Goal: Task Accomplishment & Management: Use online tool/utility

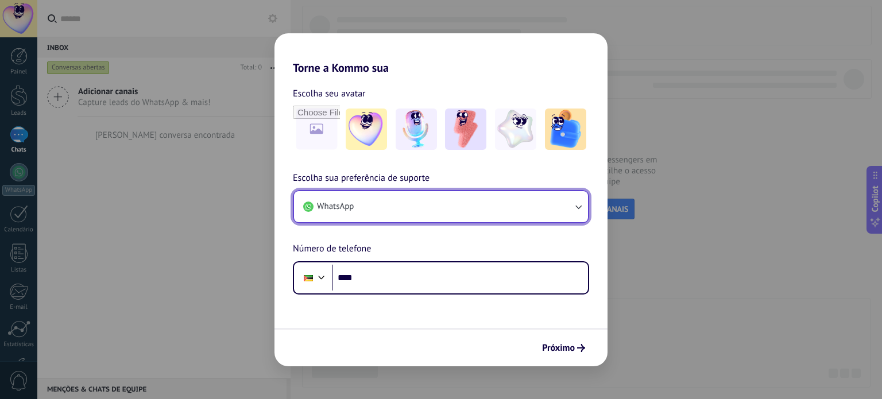
click at [558, 213] on button "WhatsApp" at bounding box center [441, 206] width 294 height 31
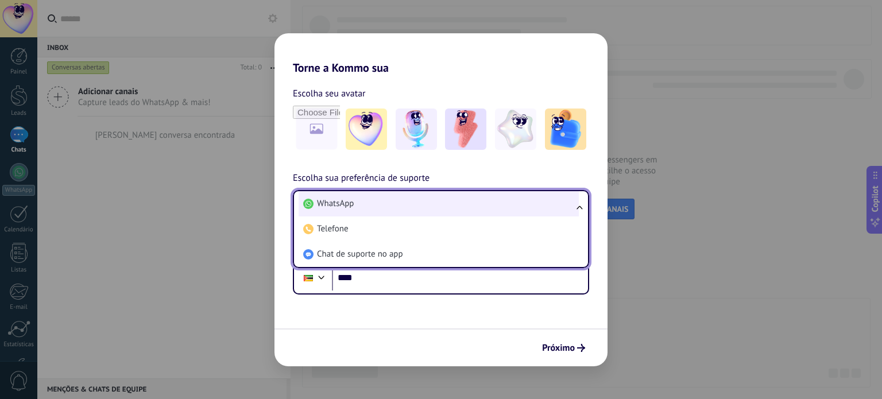
click at [322, 203] on span "WhatsApp" at bounding box center [335, 203] width 37 height 11
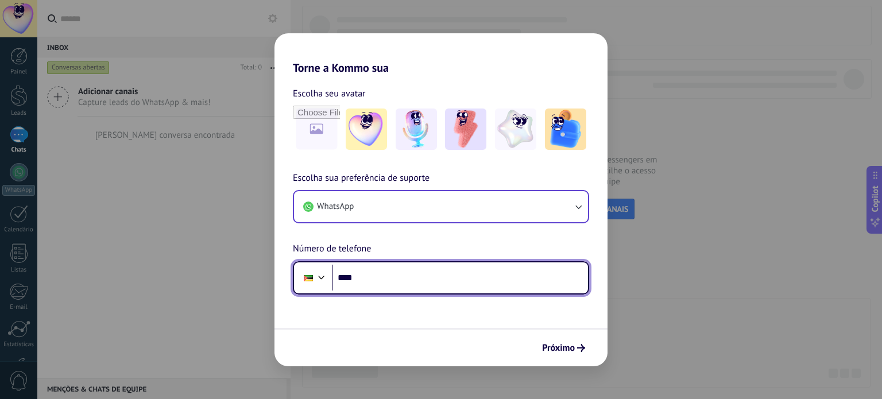
click at [378, 289] on input "****" at bounding box center [460, 278] width 256 height 26
type input "**********"
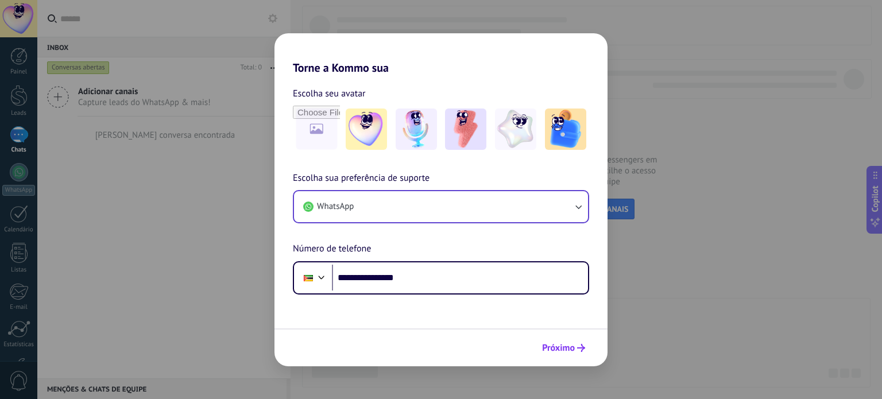
click at [565, 348] on span "Próximo" at bounding box center [558, 348] width 33 height 8
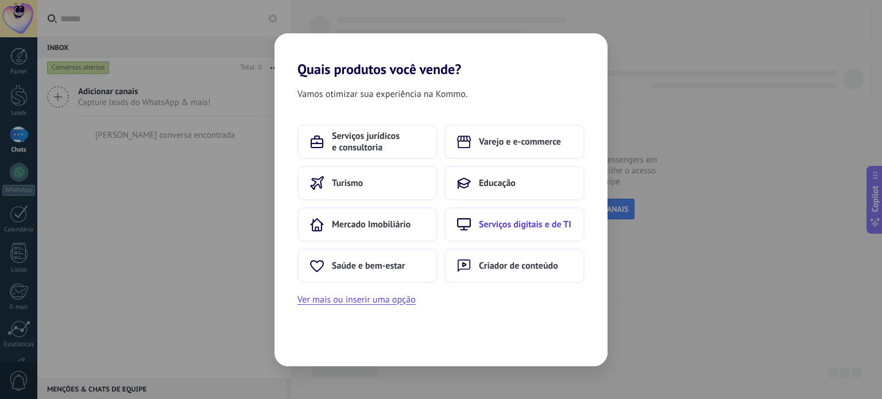
click at [529, 222] on span "Serviços digitais e de TI" at bounding box center [525, 224] width 92 height 11
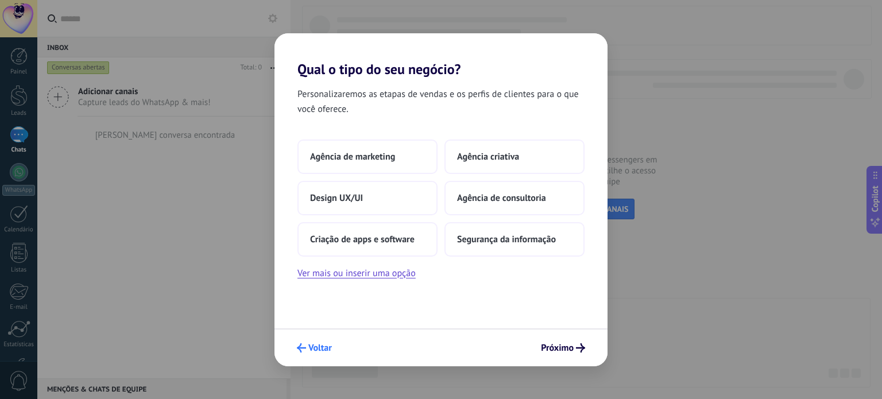
click at [325, 347] on span "Voltar" at bounding box center [320, 348] width 24 height 8
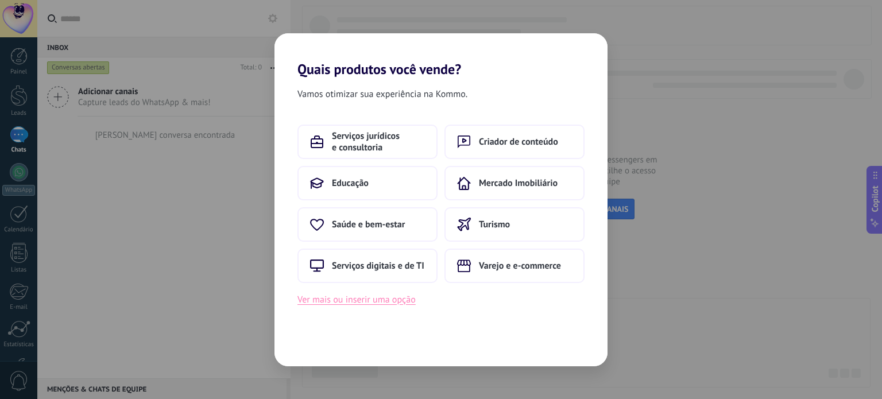
click at [362, 298] on button "Ver mais ou inserir uma opção" at bounding box center [356, 299] width 118 height 15
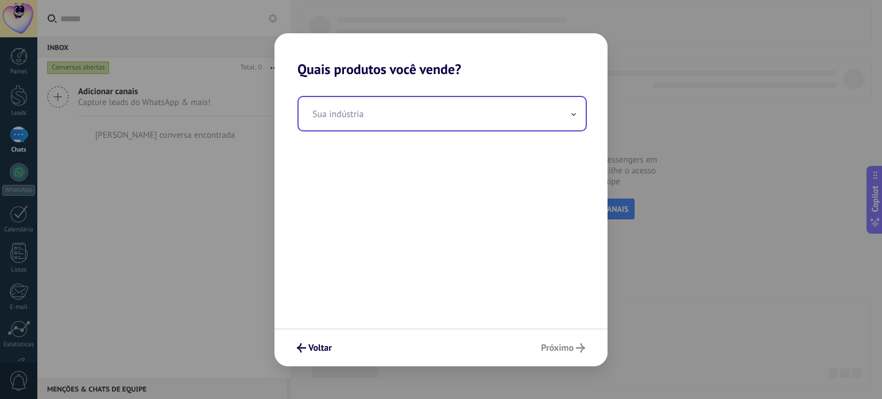
click at [461, 107] on input "text" at bounding box center [441, 113] width 287 height 33
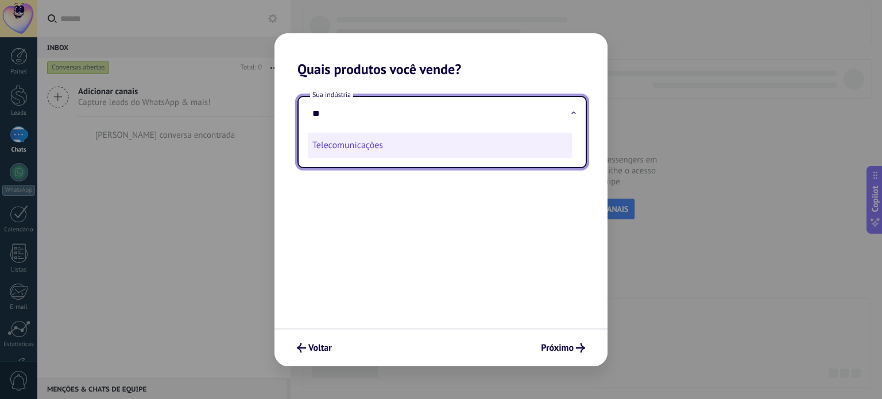
click at [437, 145] on li "Telecomunicações" at bounding box center [440, 145] width 264 height 25
type input "**********"
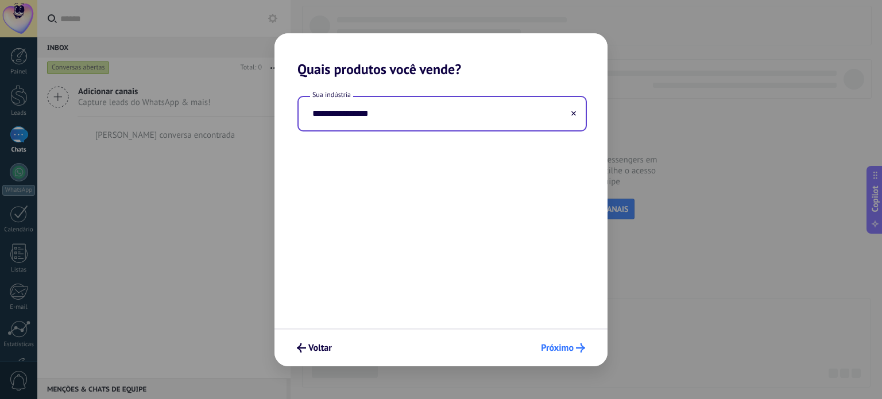
click at [565, 350] on span "Próximo" at bounding box center [557, 348] width 33 height 8
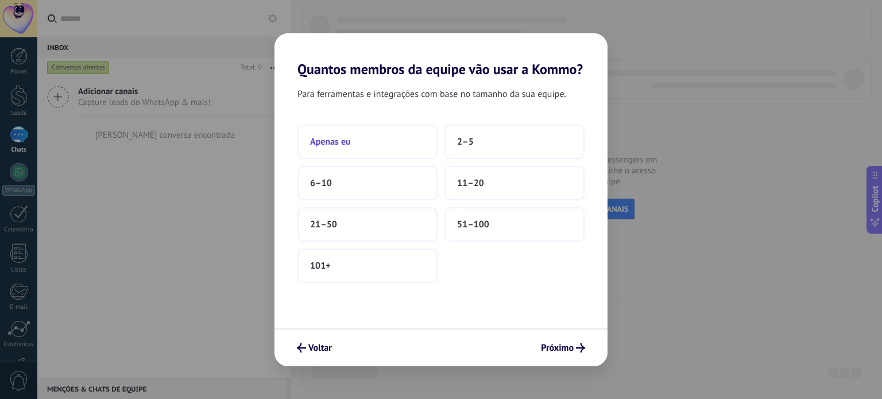
click at [389, 135] on button "Apenas eu" at bounding box center [367, 142] width 140 height 34
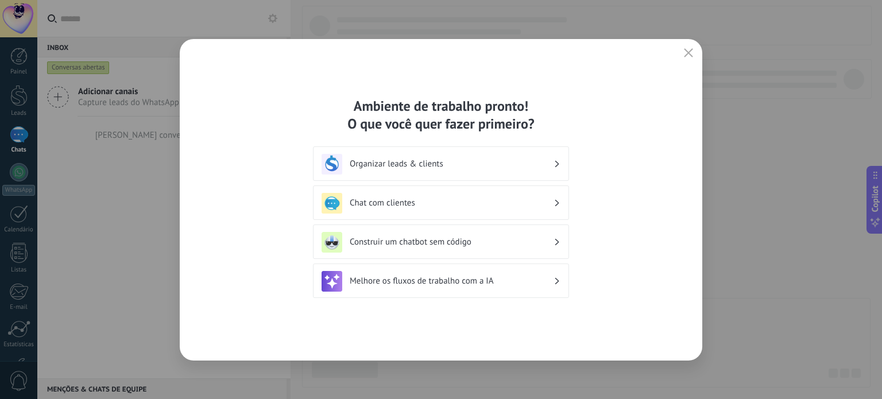
click at [553, 199] on h3 "Chat com clientes" at bounding box center [452, 202] width 204 height 11
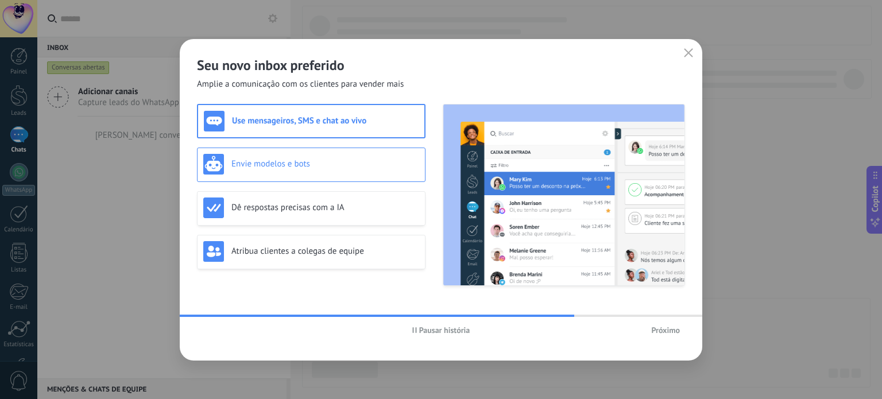
click at [331, 164] on h3 "Envie modelos e bots" at bounding box center [325, 163] width 188 height 11
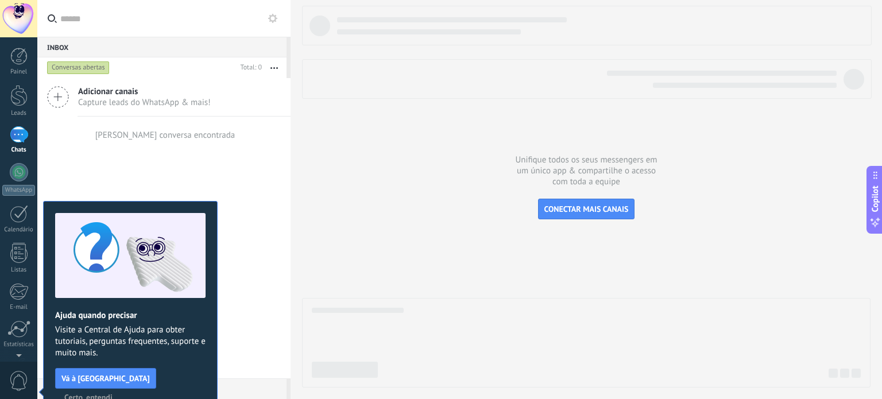
click at [14, 139] on div at bounding box center [19, 134] width 18 height 17
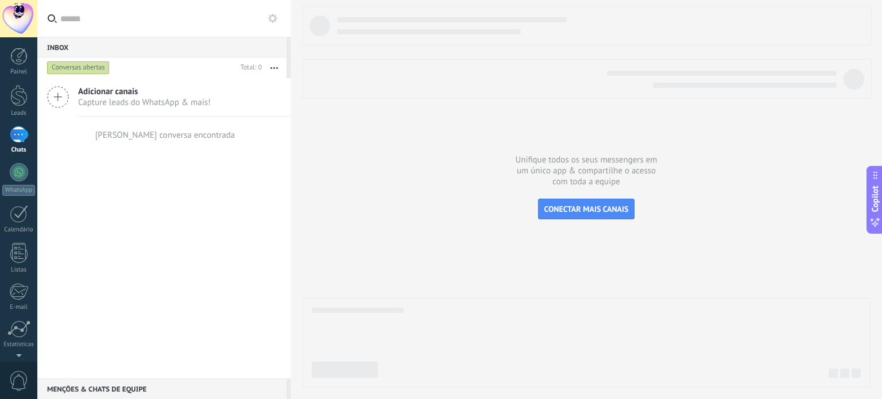
click at [60, 96] on use at bounding box center [58, 97] width 21 height 21
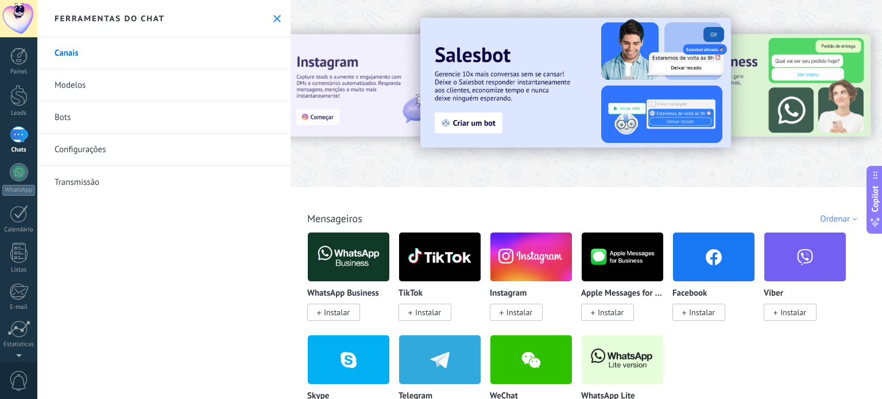
click at [324, 309] on span "Instalar" at bounding box center [337, 312] width 26 height 10
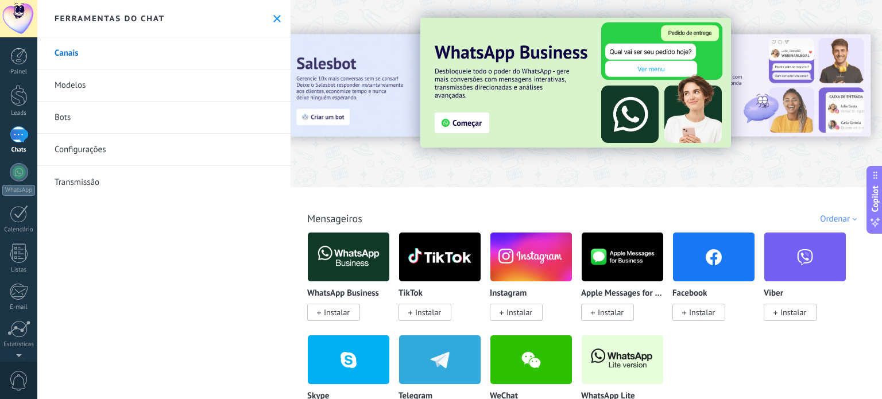
click at [341, 313] on span "Instalar" at bounding box center [337, 312] width 26 height 10
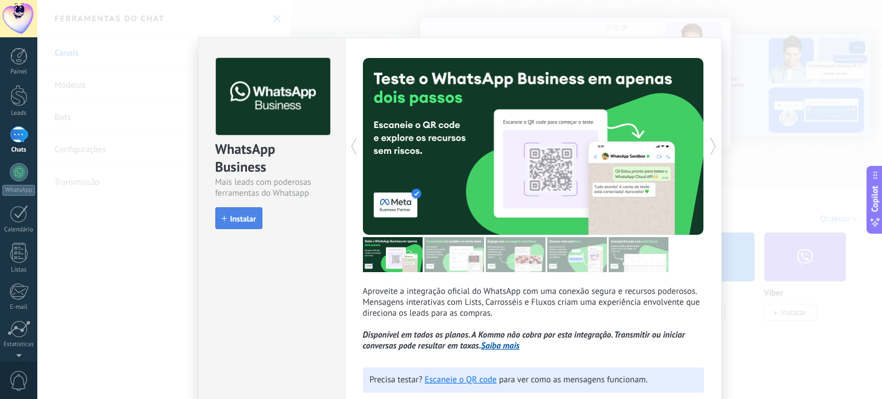
click at [253, 217] on span "Instalar" at bounding box center [243, 219] width 26 height 8
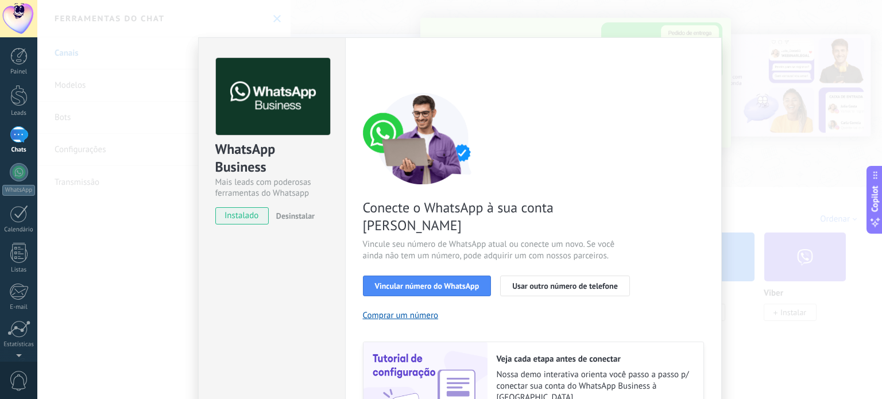
click at [187, 183] on div "WhatsApp Business Mais leads com poderosas ferramentas do Whatsapp instalado De…" at bounding box center [459, 199] width 844 height 399
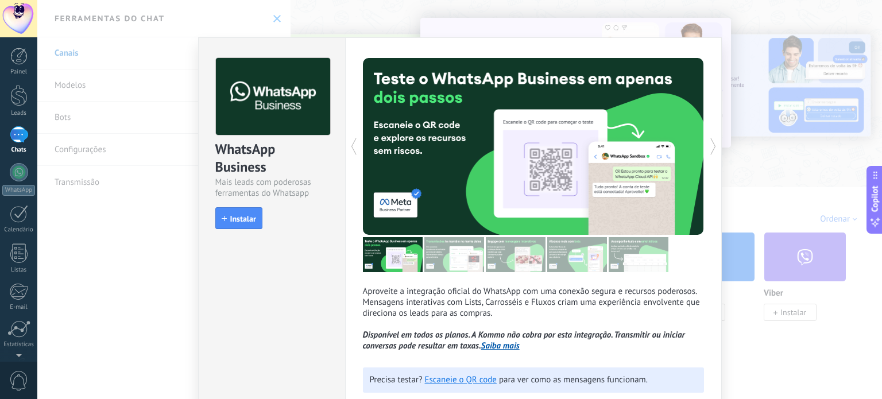
click at [64, 112] on div "WhatsApp Business Mais leads com poderosas ferramentas do Whatsapp install Inst…" at bounding box center [459, 199] width 844 height 399
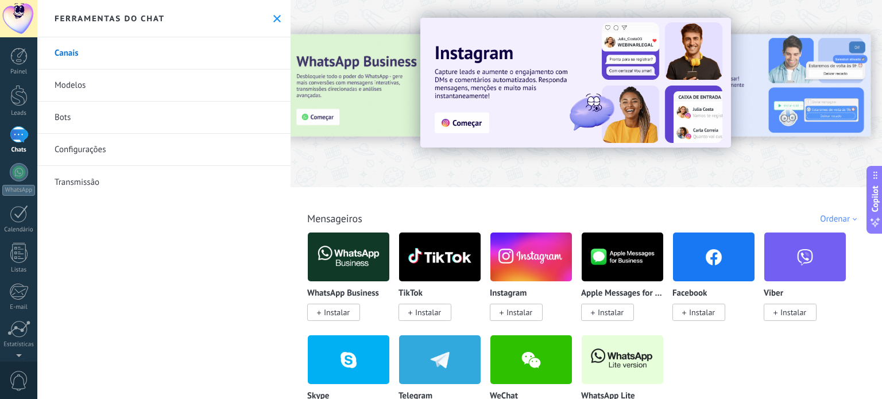
click at [75, 88] on link "Modelos" at bounding box center [163, 85] width 253 height 32
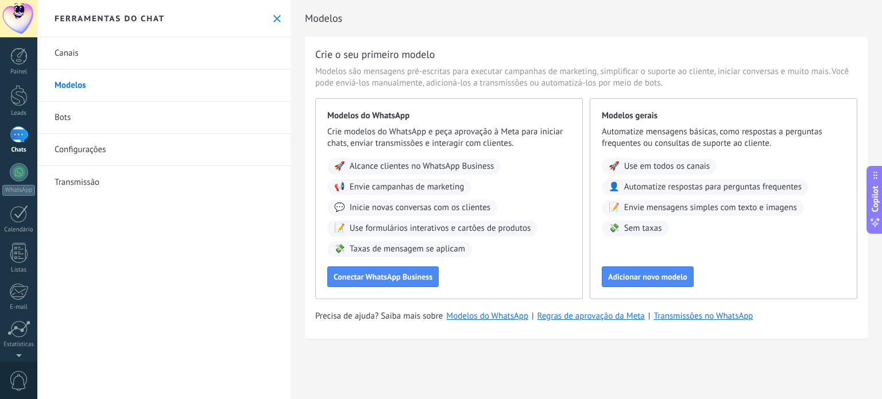
click at [58, 123] on link "Bots" at bounding box center [163, 118] width 253 height 32
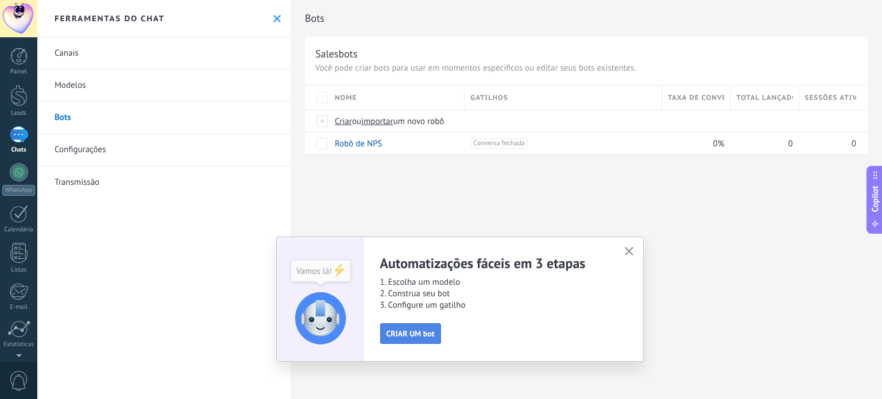
click at [409, 333] on span "CRIAR UM bot" at bounding box center [410, 333] width 48 height 8
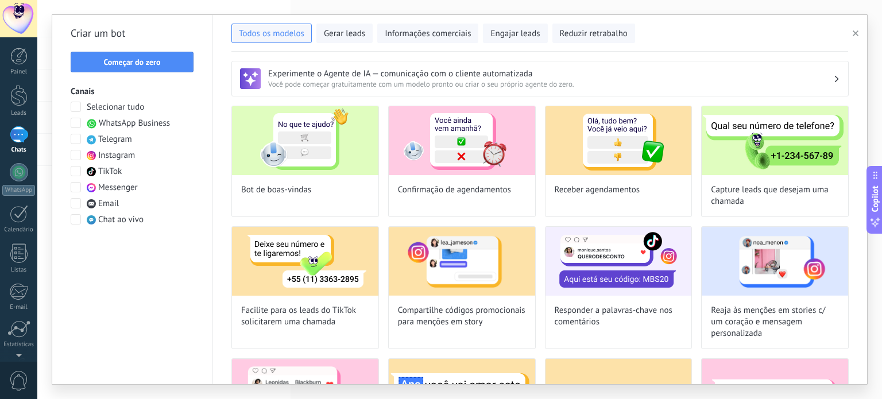
click at [79, 124] on span at bounding box center [76, 123] width 10 height 10
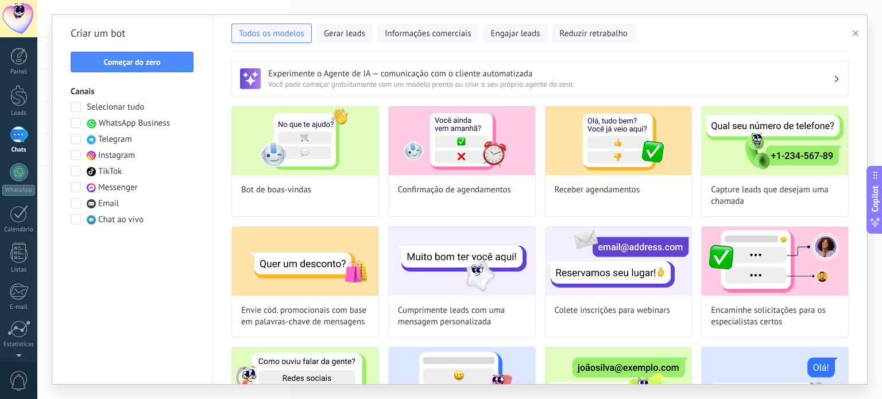
click at [75, 156] on span at bounding box center [76, 155] width 10 height 10
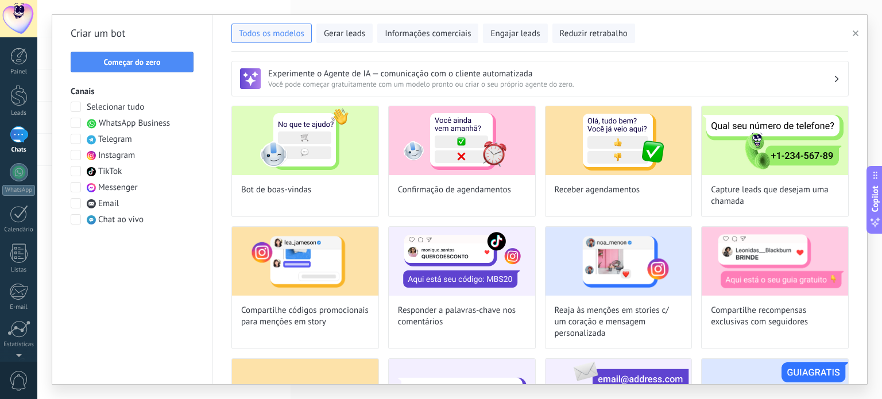
click at [76, 189] on span at bounding box center [76, 187] width 10 height 10
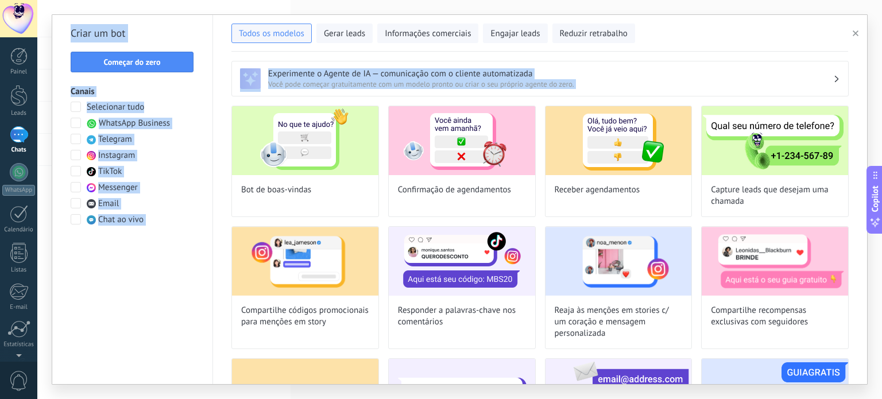
drag, startPoint x: 867, startPoint y: 133, endPoint x: 862, endPoint y: 250, distance: 117.2
click at [862, 250] on div "**********" at bounding box center [459, 199] width 844 height 399
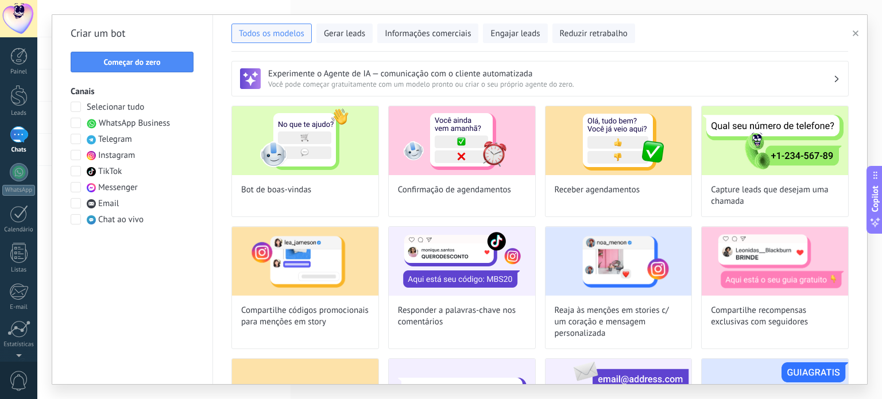
click at [881, 94] on div "**********" at bounding box center [459, 199] width 844 height 399
click at [456, 80] on span "Você pode começar gratuitamente com um modelo pronto ou criar o seu próprio age…" at bounding box center [550, 84] width 565 height 10
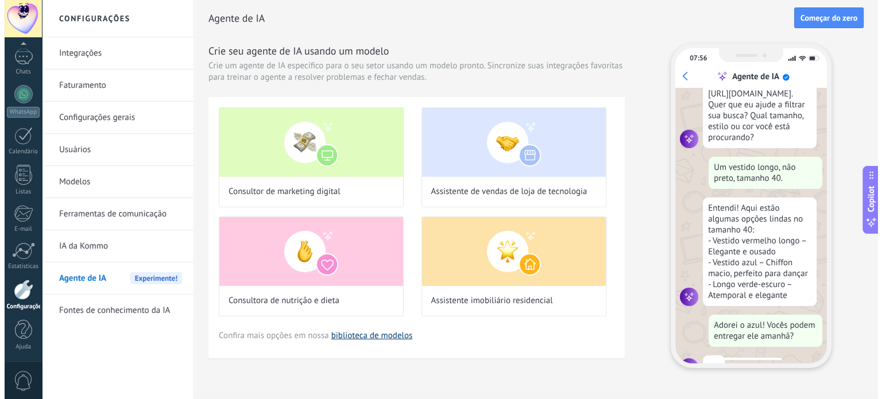
scroll to position [108, 0]
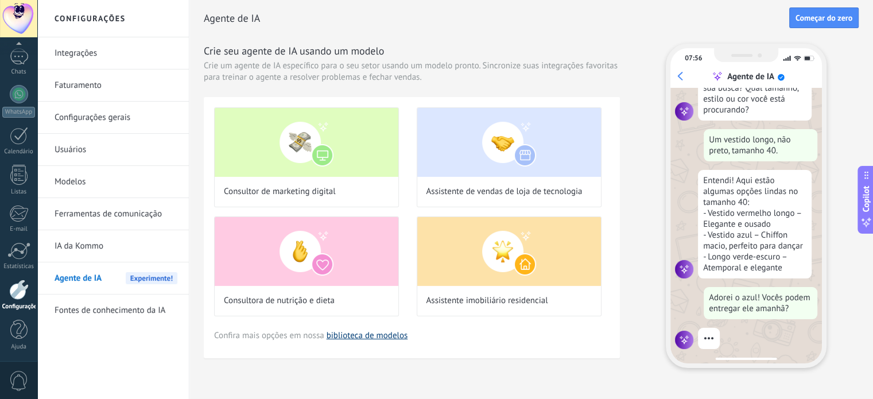
click at [383, 335] on link "biblioteca de modelos" at bounding box center [367, 335] width 81 height 11
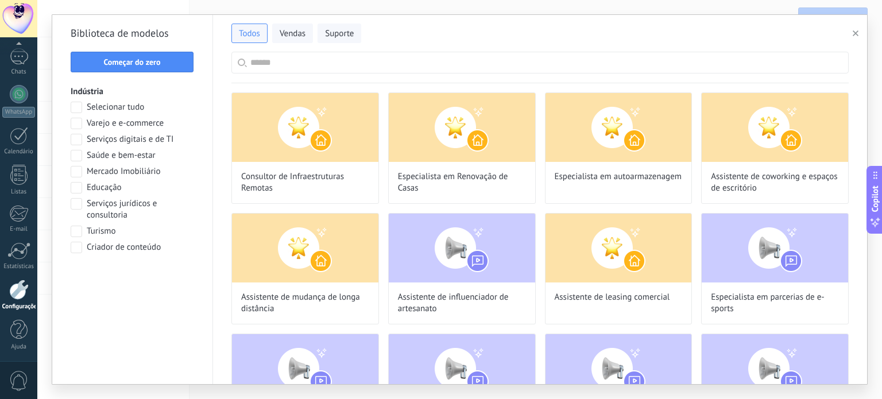
click at [78, 137] on span at bounding box center [76, 139] width 11 height 11
click at [109, 284] on button "Aplicar" at bounding box center [132, 277] width 123 height 21
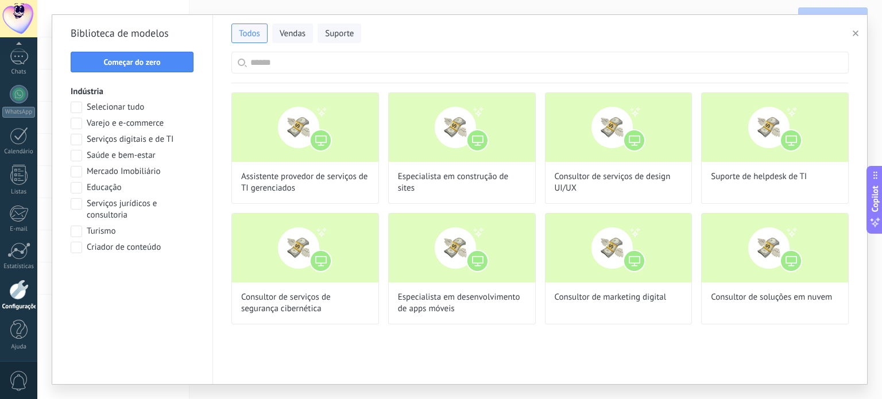
scroll to position [286, 0]
click at [291, 59] on input "text" at bounding box center [546, 62] width 592 height 21
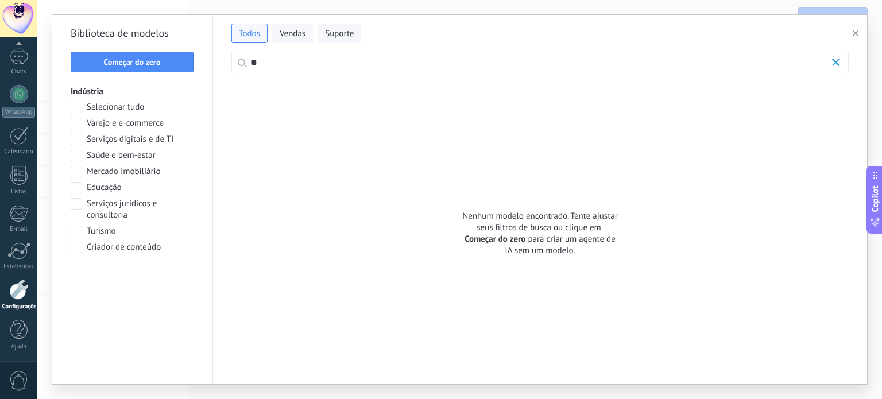
type input "*"
type input "******"
click at [178, 61] on span "Começar do zero" at bounding box center [132, 62] width 110 height 8
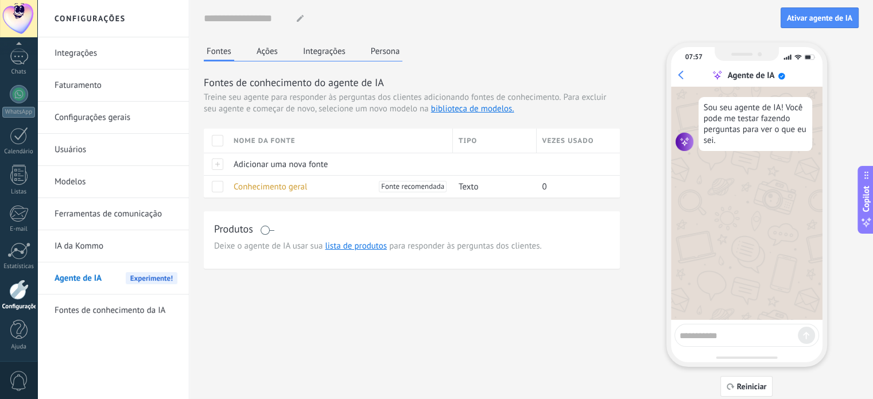
click at [221, 142] on span at bounding box center [217, 140] width 11 height 11
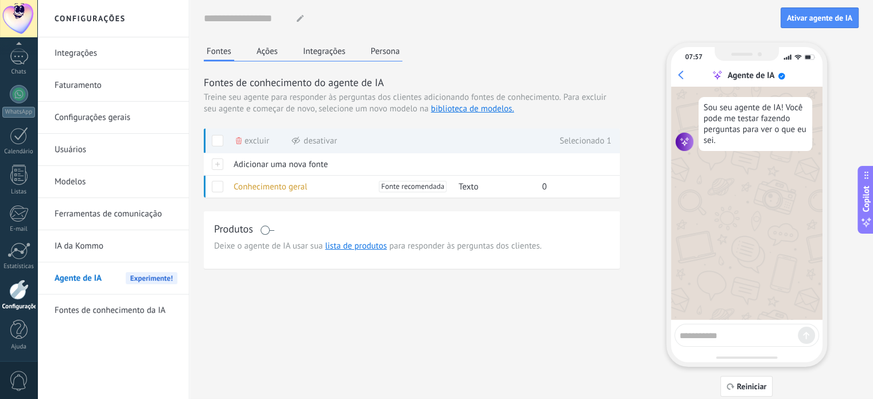
click at [221, 142] on span at bounding box center [217, 140] width 11 height 11
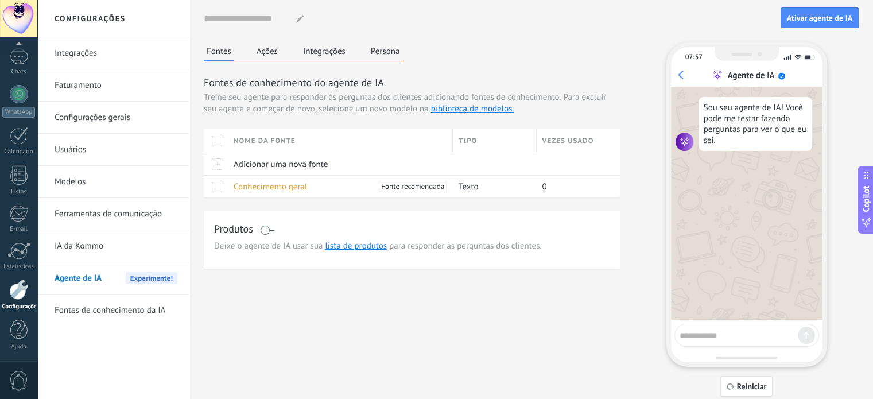
click at [221, 142] on span at bounding box center [217, 140] width 11 height 11
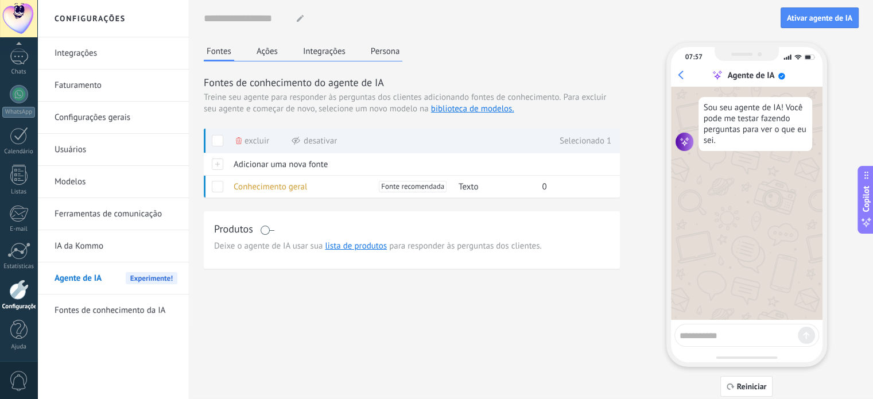
click at [239, 141] on use at bounding box center [239, 140] width 6 height 7
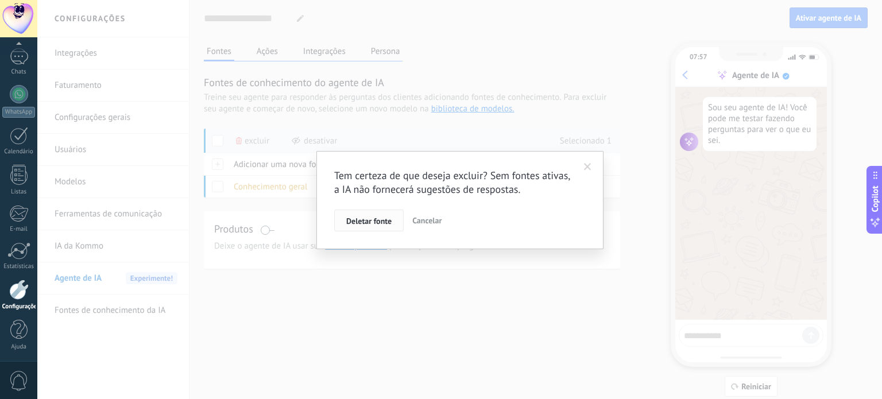
click at [387, 223] on span "Deletar fonte" at bounding box center [368, 221] width 45 height 8
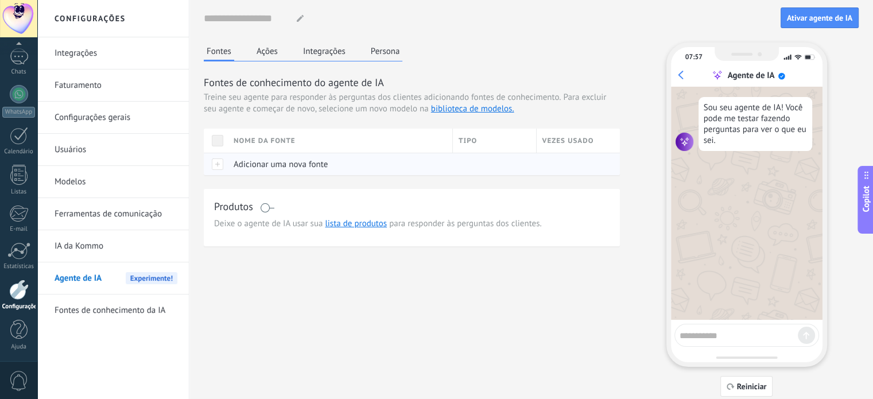
click at [216, 162] on div at bounding box center [216, 164] width 24 height 22
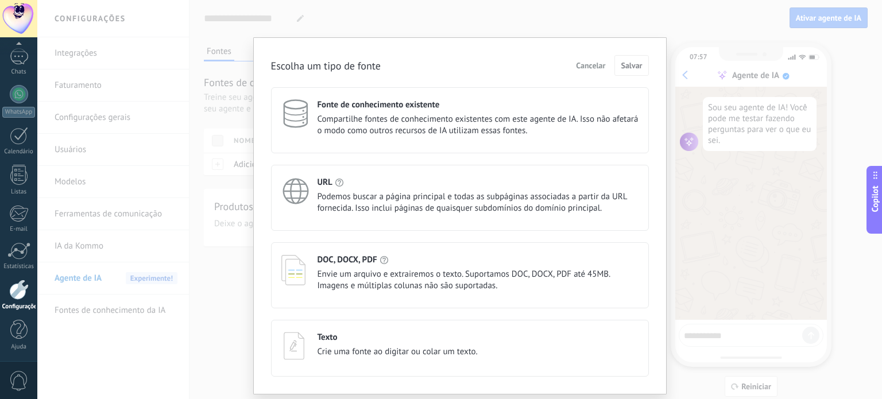
click at [397, 355] on span "Crie uma fonte ao digitar ou colar um texto." at bounding box center [397, 351] width 160 height 11
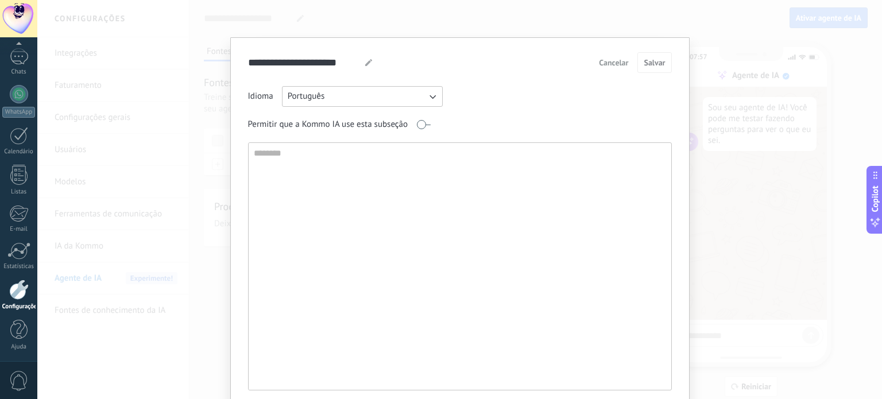
click at [436, 98] on button "Português" at bounding box center [362, 96] width 161 height 21
click at [436, 98] on li "Inglês" at bounding box center [358, 97] width 167 height 20
click at [357, 170] on textarea at bounding box center [459, 266] width 420 height 247
